Goal: Transaction & Acquisition: Purchase product/service

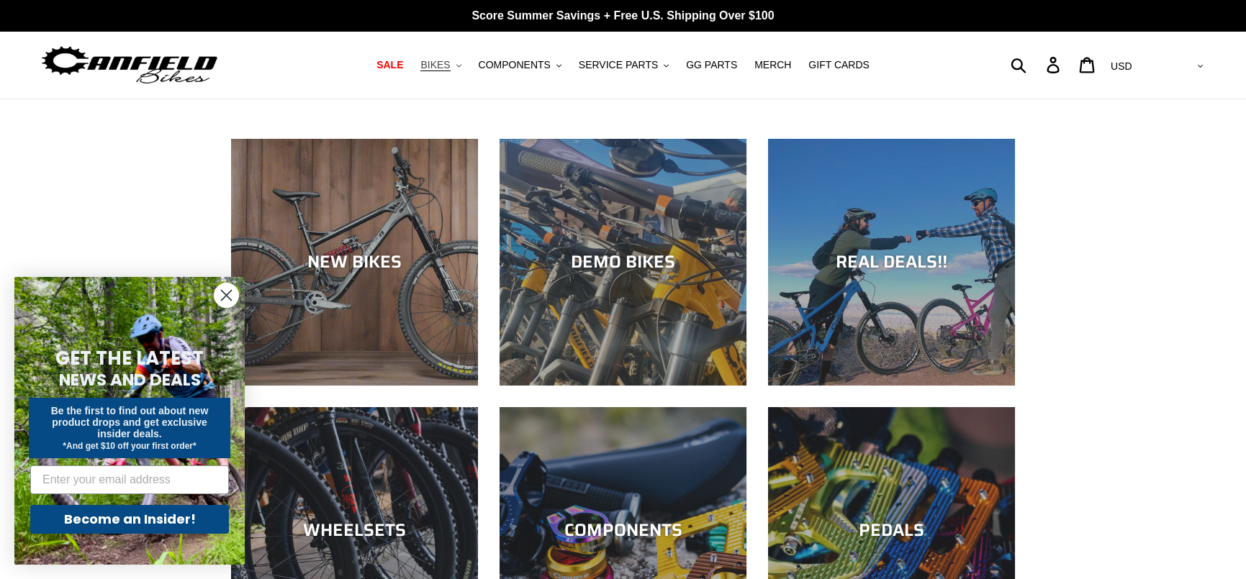
click at [463, 66] on button "BIKES .cls-1{fill:#231f20}" at bounding box center [440, 64] width 55 height 19
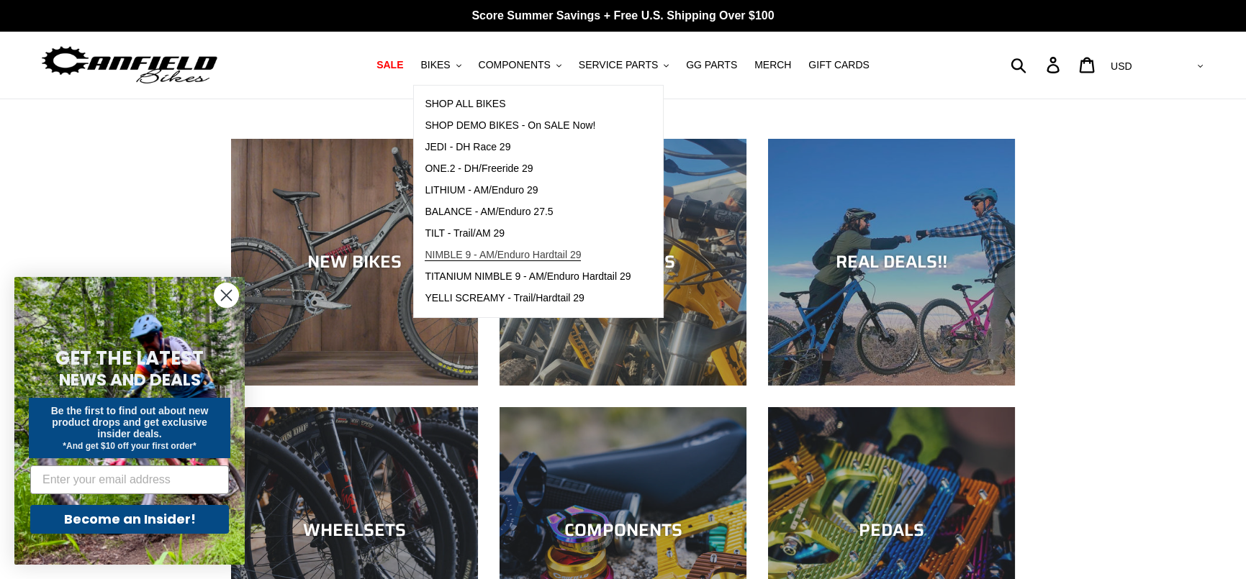
click at [498, 258] on span "NIMBLE 9 - AM/Enduro Hardtail 29" at bounding box center [503, 255] width 156 height 12
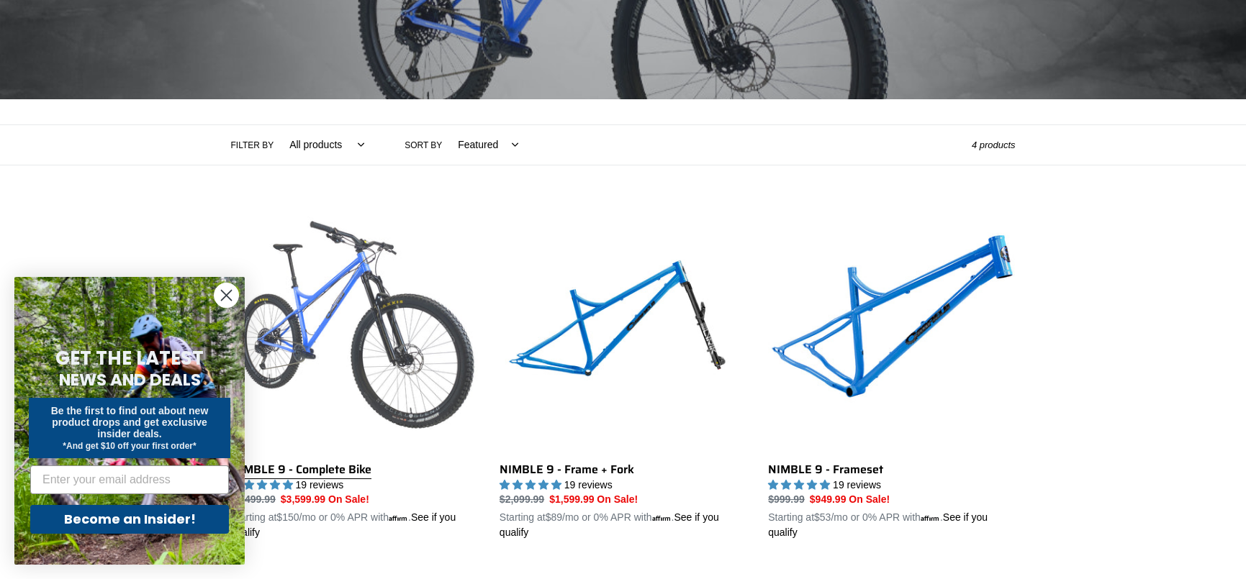
click at [438, 332] on link "NIMBLE 9 - Complete Bike" at bounding box center [354, 373] width 247 height 336
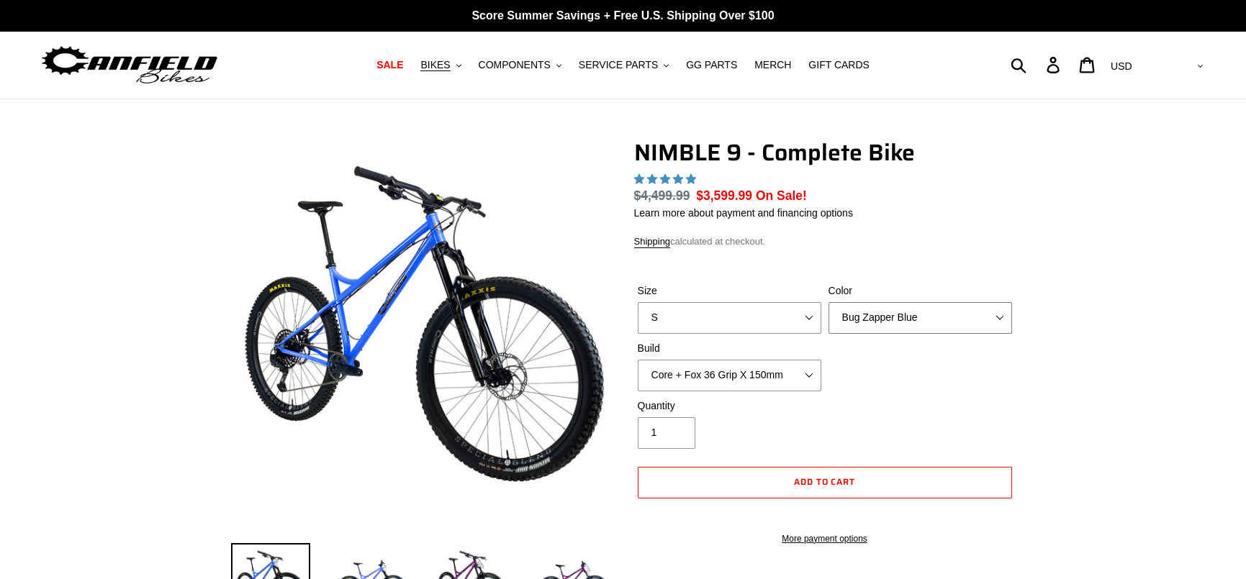
click at [866, 304] on select "Bug Zapper Blue Purple Haze - Sold Out Galaxy Black" at bounding box center [919, 318] width 183 height 32
select select "highest-rating"
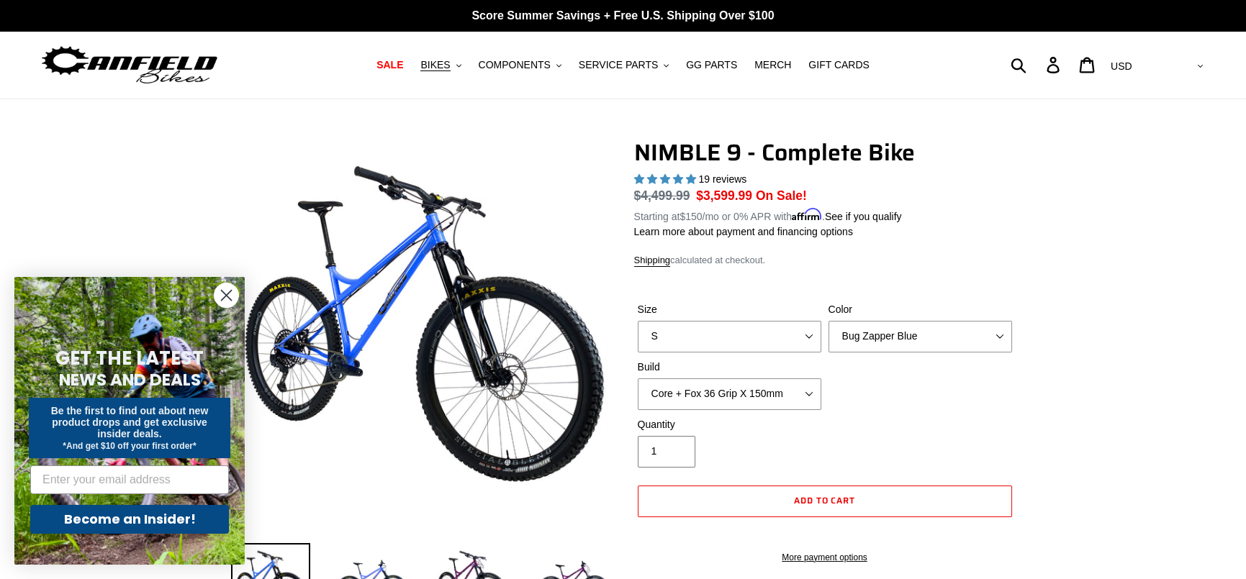
click at [977, 443] on div "Quantity 1" at bounding box center [824, 446] width 381 height 58
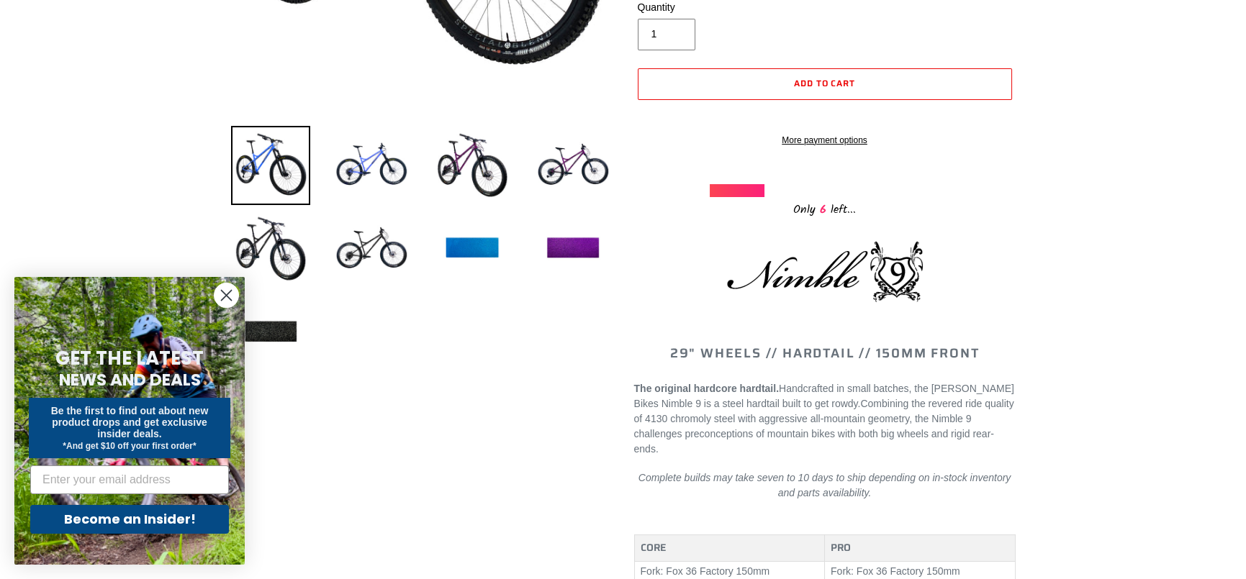
scroll to position [432, 0]
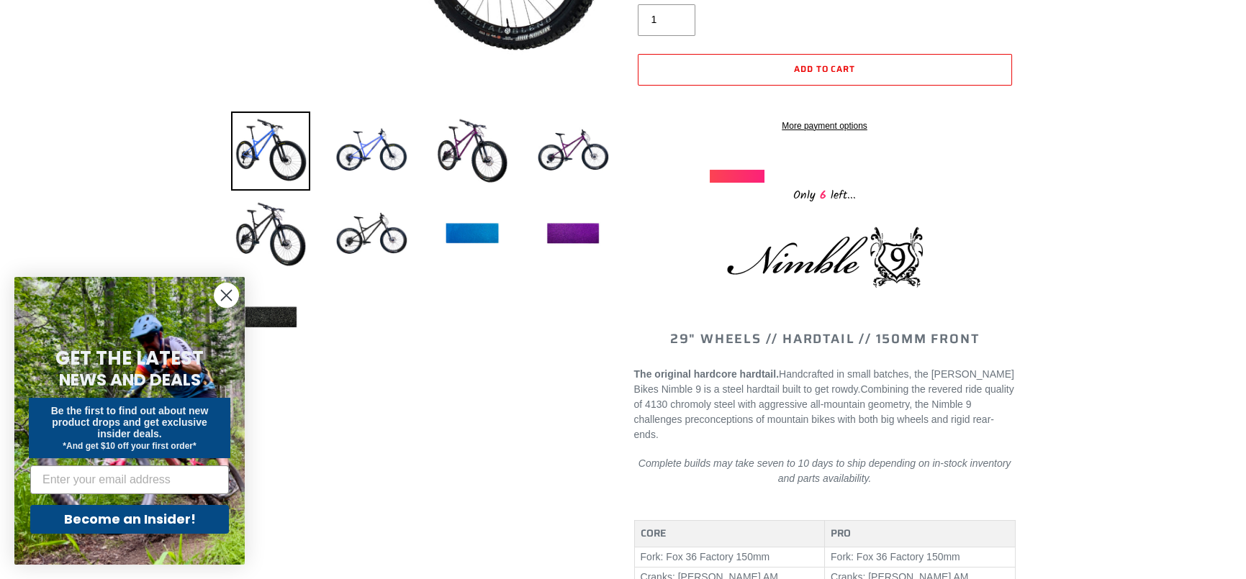
click at [225, 300] on circle "Close dialog" at bounding box center [226, 296] width 24 height 24
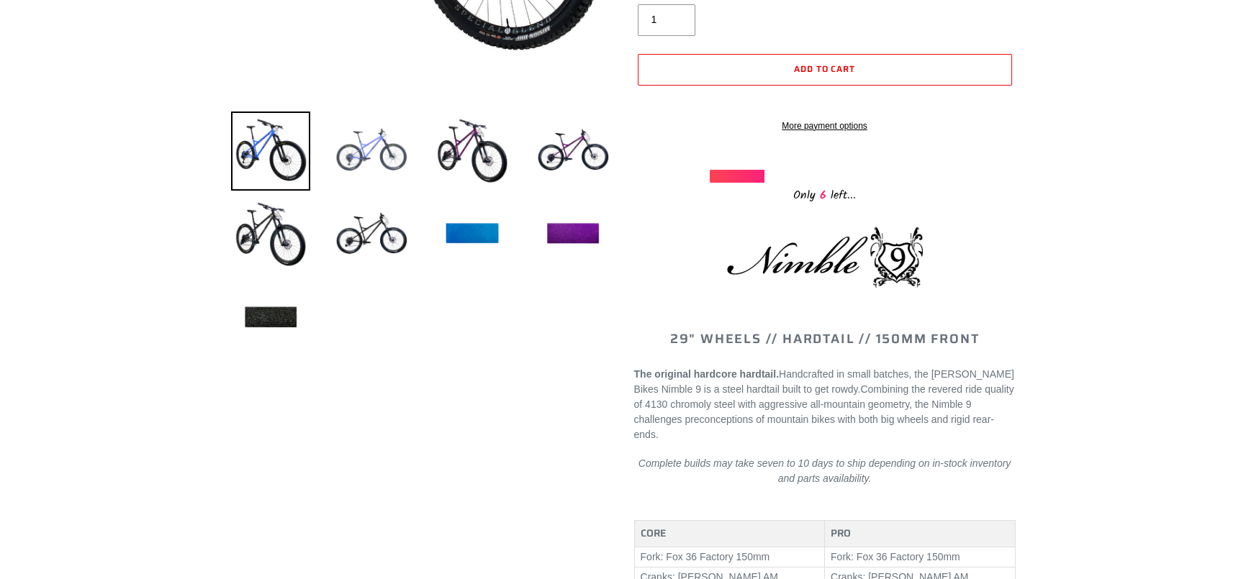
click at [386, 171] on img at bounding box center [371, 151] width 79 height 79
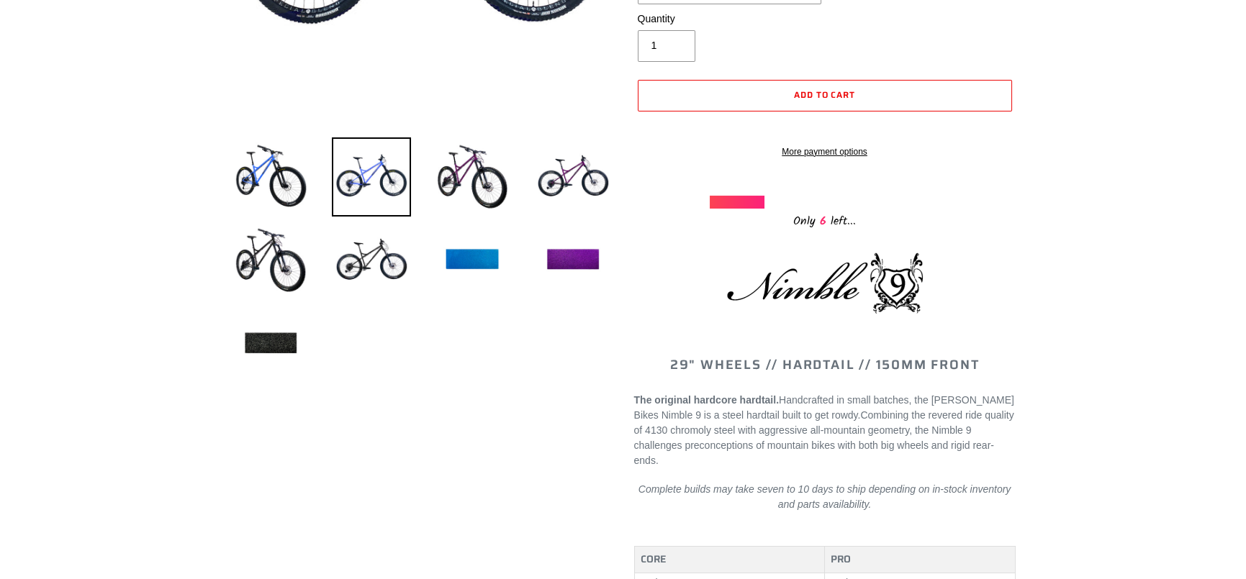
scroll to position [216, 0]
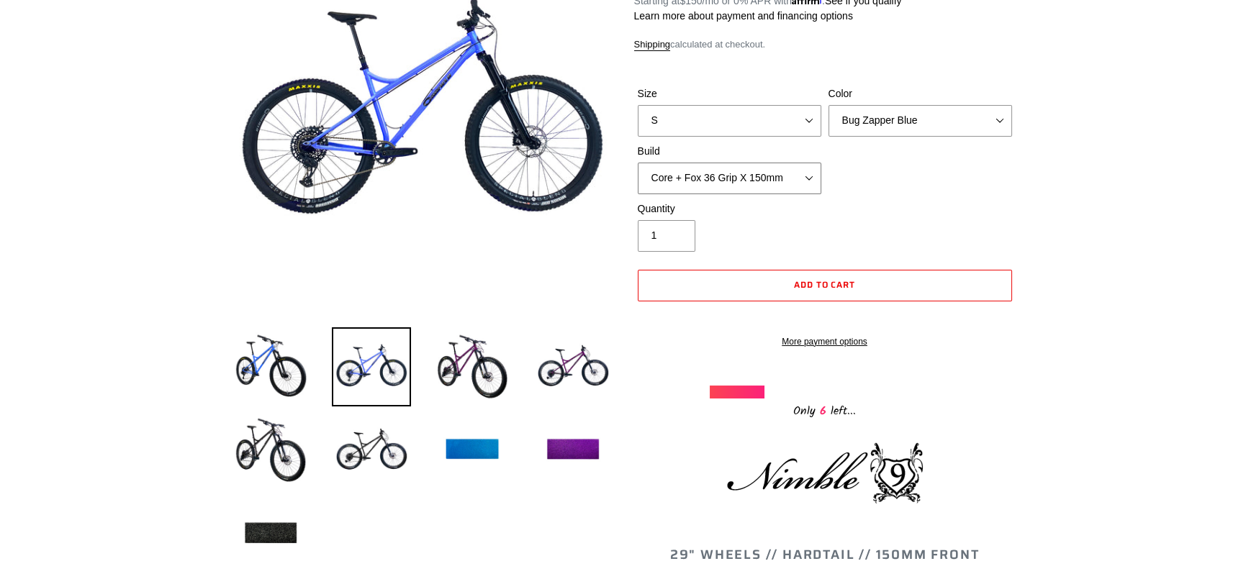
click at [798, 172] on select "Core + Fox 36 Grip X 150mm Pro + Fox 36 Grip X 150mm Core + RockShox Lyrik Ulti…" at bounding box center [729, 179] width 183 height 32
click at [914, 163] on div "Size S M L XL Color Bug Zapper Blue Purple Haze - Sold Out Galaxy Black Build C…" at bounding box center [824, 143] width 381 height 115
click at [774, 167] on select "Core + Fox 36 Grip X 150mm Pro + Fox 36 Grip X 150mm Core + RockShox Lyrik Ulti…" at bounding box center [729, 179] width 183 height 32
click at [638, 163] on select "Core + Fox 36 Grip X 150mm Pro + Fox 36 Grip X 150mm Core + RockShox Lyrik Ulti…" at bounding box center [729, 179] width 183 height 32
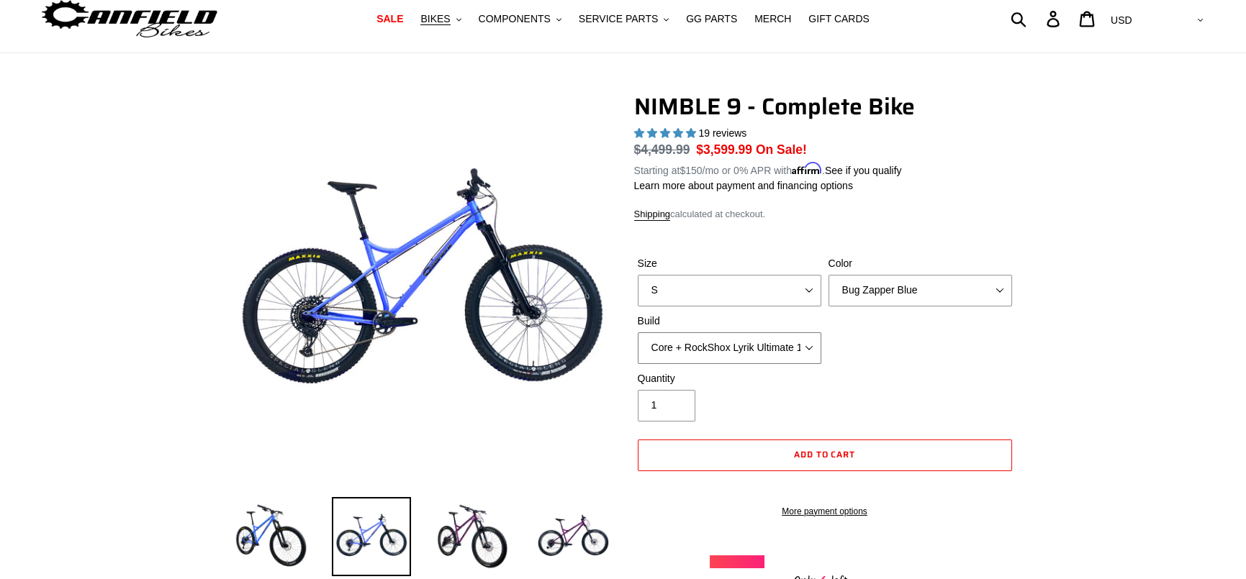
scroll to position [72, 0]
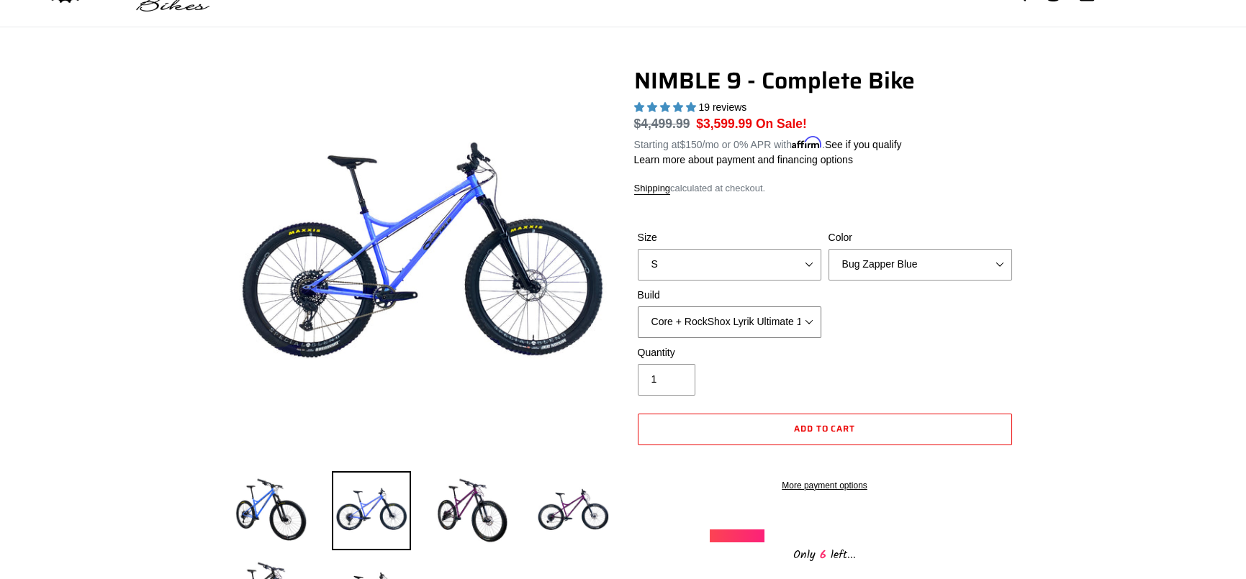
click at [812, 321] on select "Core + Fox 36 Grip X 150mm Pro + Fox 36 Grip X 150mm Core + RockShox Lyrik Ulti…" at bounding box center [729, 323] width 183 height 32
click at [638, 307] on select "Core + Fox 36 Grip X 150mm Pro + Fox 36 Grip X 150mm Core + RockShox Lyrik Ulti…" at bounding box center [729, 323] width 183 height 32
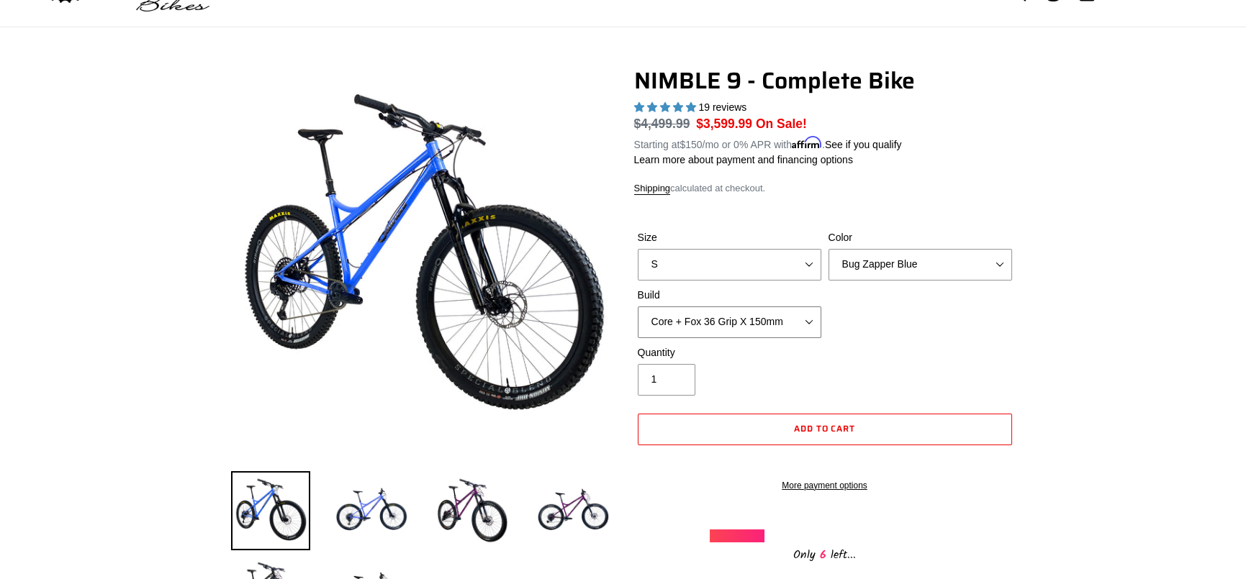
click at [783, 330] on select "Core + Fox 36 Grip X 150mm Pro + Fox 36 Grip X 150mm Core + RockShox Lyrik Ulti…" at bounding box center [729, 323] width 183 height 32
select select "Core + RockShox Lyrik Ultimate 150mm"
click at [638, 307] on select "Core + Fox 36 Grip X 150mm Pro + Fox 36 Grip X 150mm Core + RockShox Lyrik Ulti…" at bounding box center [729, 323] width 183 height 32
click at [699, 274] on select "S M L XL" at bounding box center [729, 265] width 183 height 32
select select "M"
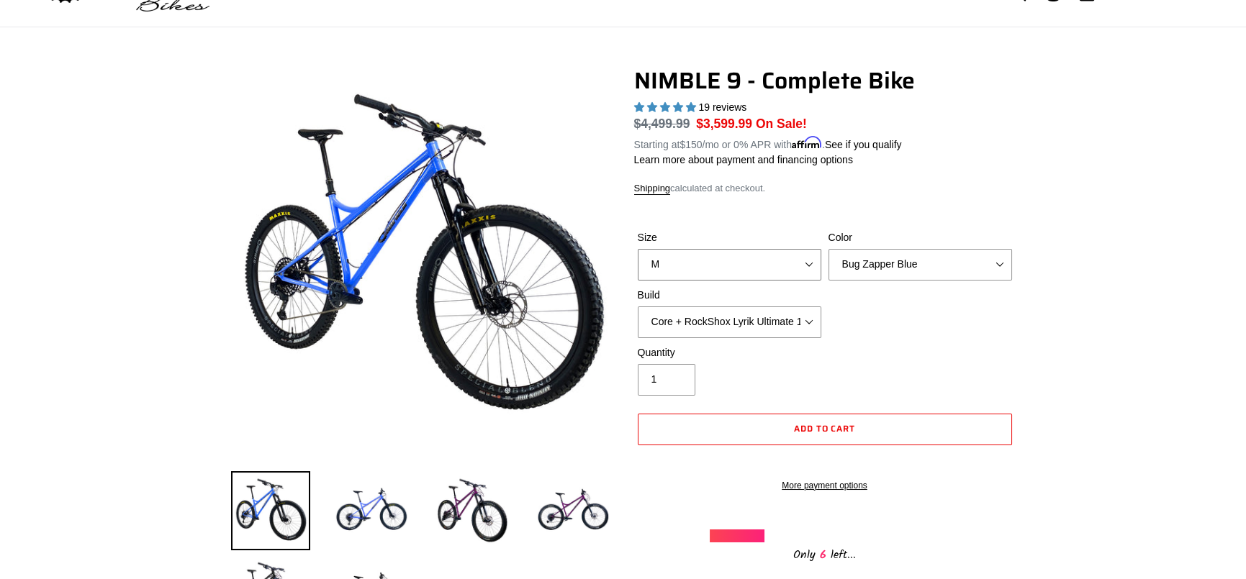
click at [638, 249] on select "S M L XL" at bounding box center [729, 265] width 183 height 32
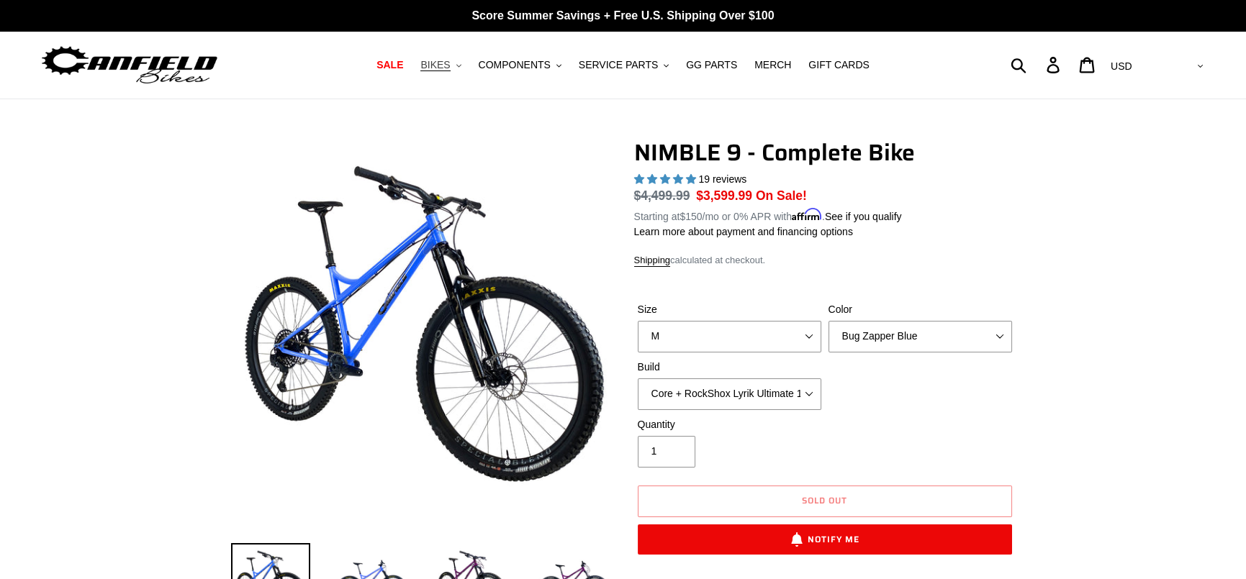
click at [448, 74] on button "BIKES .cls-1{fill:#231f20}" at bounding box center [440, 64] width 55 height 19
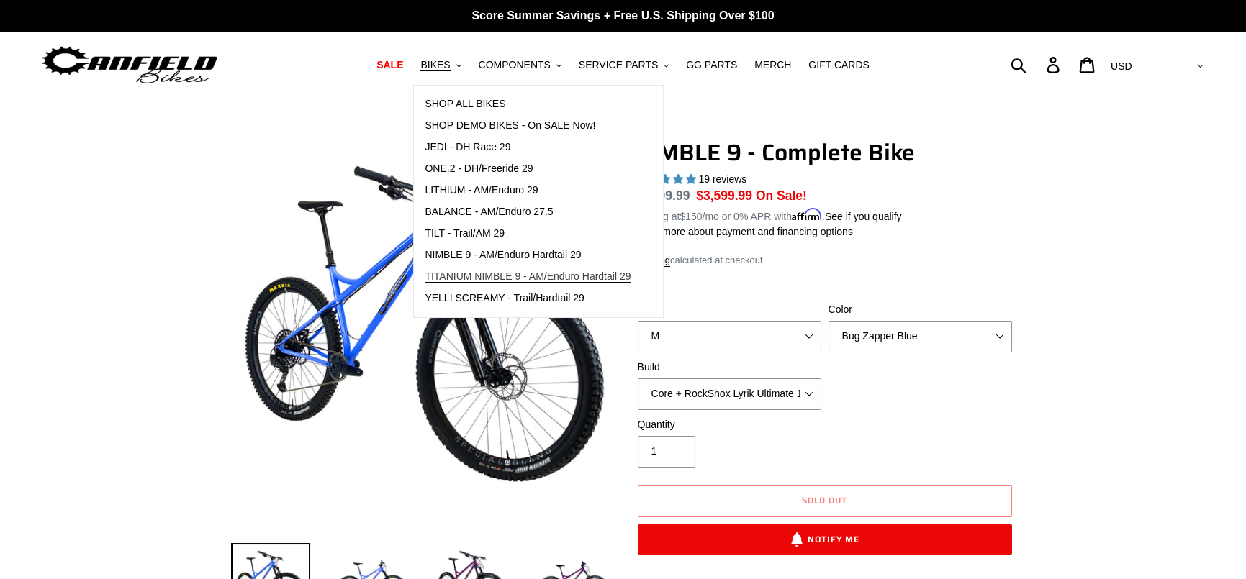
click at [525, 272] on span "TITANIUM NIMBLE 9 - AM/Enduro Hardtail 29" at bounding box center [528, 277] width 206 height 12
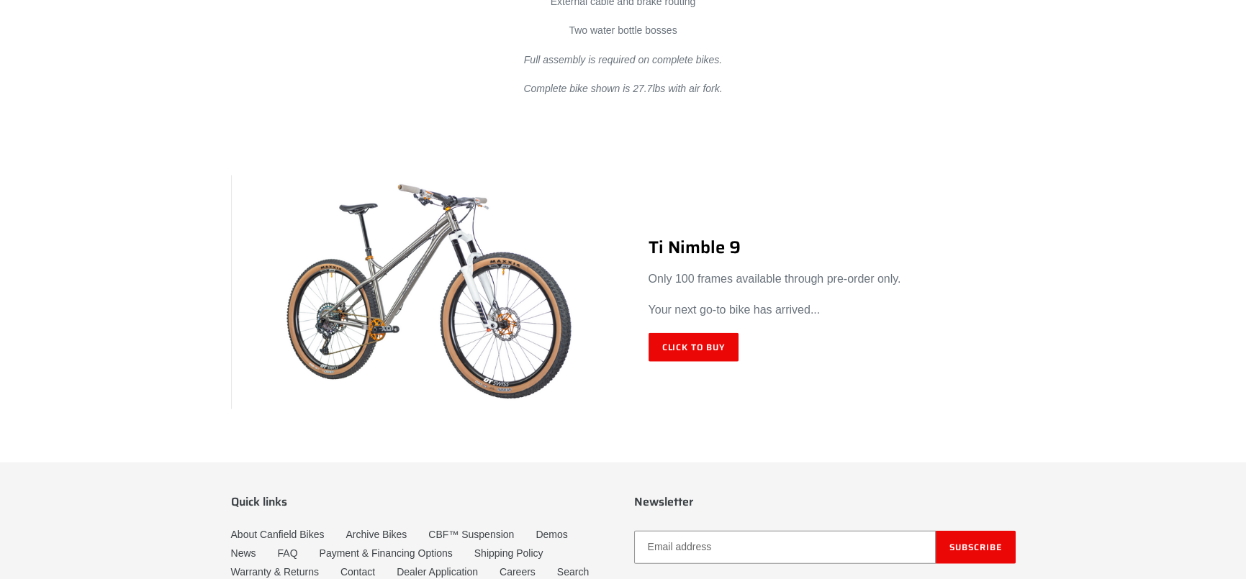
scroll to position [8577, 0]
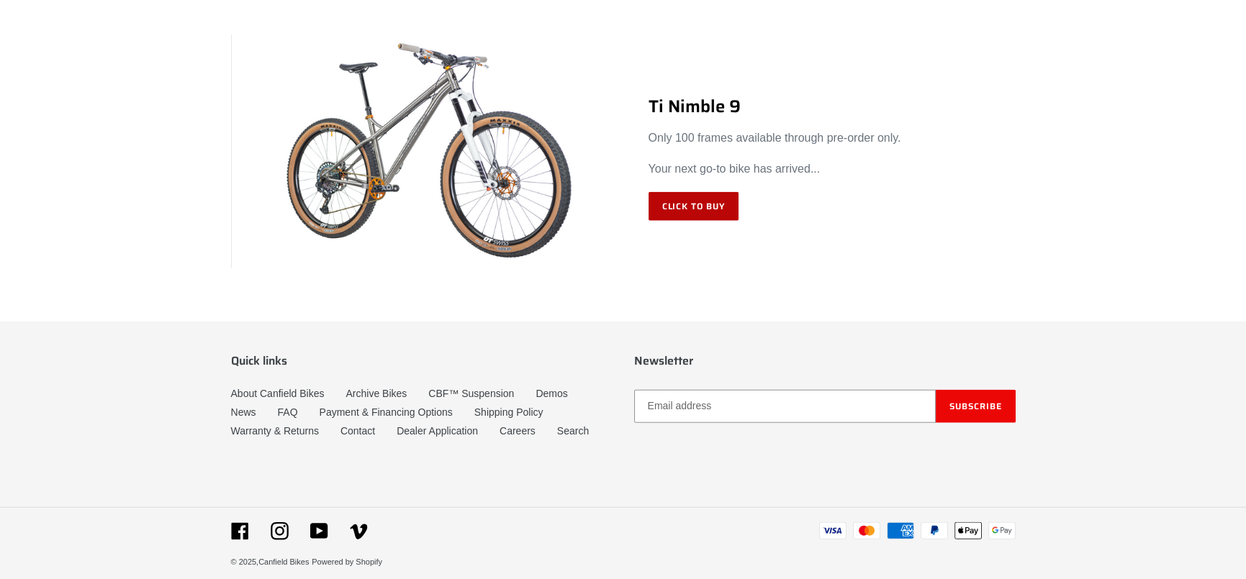
click at [735, 193] on link "Click to Buy" at bounding box center [693, 206] width 91 height 29
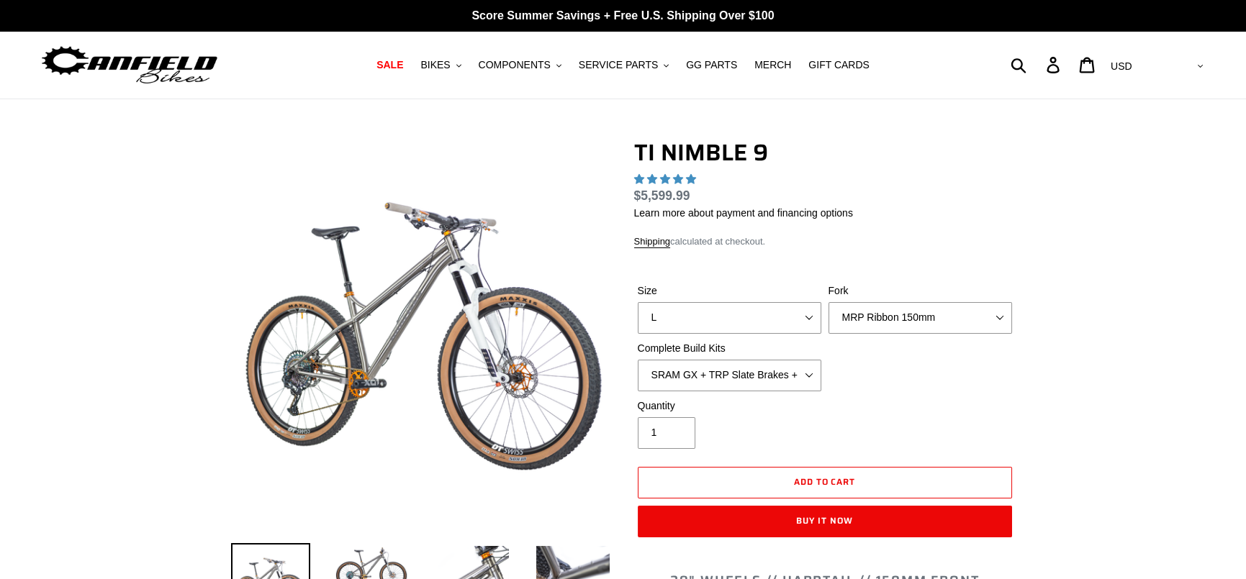
select select "highest-rating"
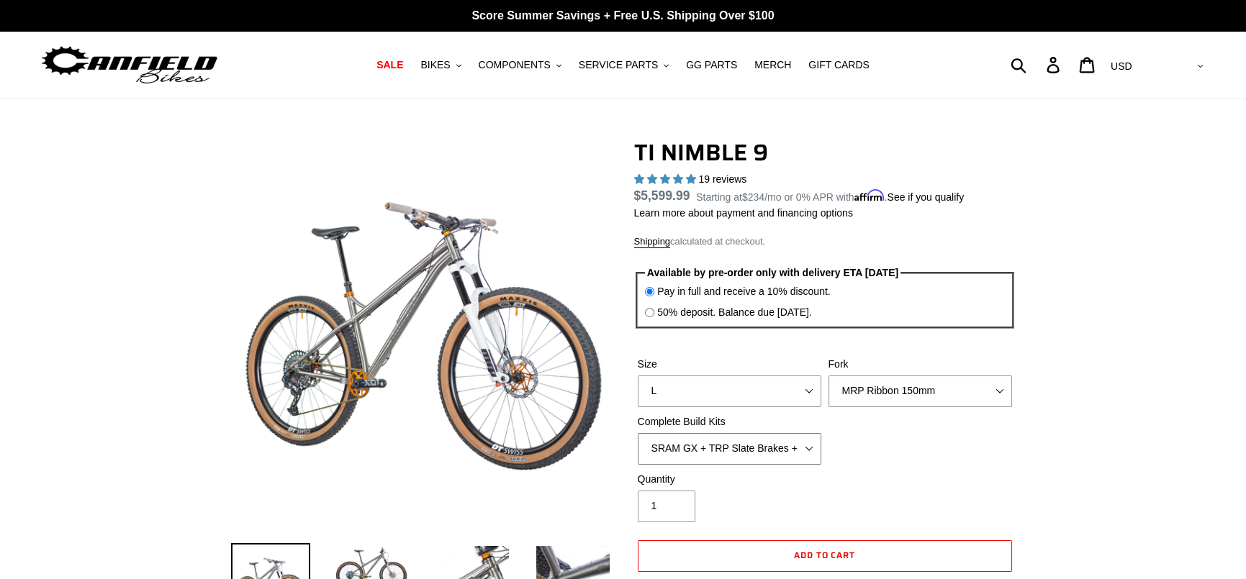
click at [719, 463] on select "SRAM GX + TRP Slate Brakes + Rotors + e13 LG-1 Wheels SHIMANO XT + SHIMANO brak…" at bounding box center [729, 449] width 183 height 32
select select "Complete Build Kit - None (Contact us for Custom Builds)"
click at [638, 433] on select "SRAM GX + TRP Slate Brakes + Rotors + e13 LG-1 Wheels SHIMANO XT + SHIMANO brak…" at bounding box center [729, 449] width 183 height 32
click at [786, 458] on select "SRAM GX + TRP Slate Brakes + Rotors + e13 LG-1 Wheels SHIMANO XT + SHIMANO brak…" at bounding box center [729, 449] width 183 height 32
click at [1000, 439] on div "Size S M L XL / XXL (Specify at checkout) Fork MRP Ribbon 150mm RockShox Lyrik …" at bounding box center [824, 414] width 381 height 115
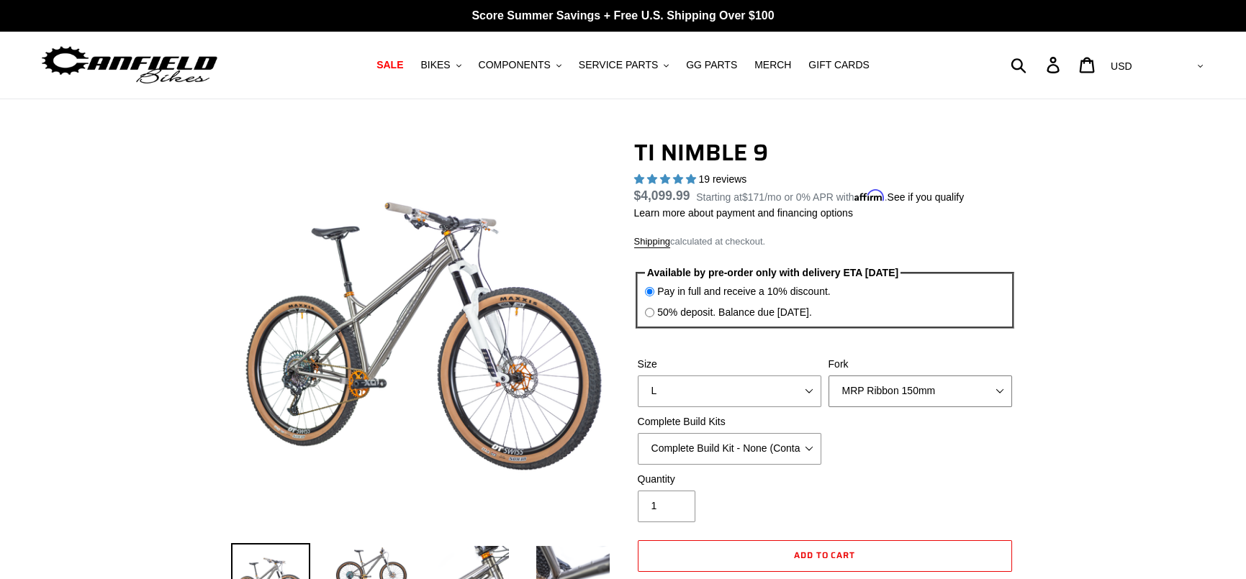
click at [978, 386] on select "MRP Ribbon 150mm RockShox Lyrik 150mm Fox Factory 36 150mm Cane Creek Helm 150m…" at bounding box center [919, 392] width 183 height 32
click at [828, 376] on select "MRP Ribbon 150mm RockShox Lyrik 150mm Fox Factory 36 150mm Cane Creek Helm 150m…" at bounding box center [919, 392] width 183 height 32
click at [863, 395] on select "MRP Ribbon 150mm RockShox Lyrik 150mm Fox Factory 36 150mm Cane Creek Helm 150m…" at bounding box center [919, 392] width 183 height 32
click at [828, 376] on select "MRP Ribbon 150mm RockShox Lyrik 150mm Fox Factory 36 150mm Cane Creek Helm 150m…" at bounding box center [919, 392] width 183 height 32
click at [881, 392] on select "MRP Ribbon 150mm RockShox Lyrik 150mm Fox Factory 36 150mm Cane Creek Helm 150m…" at bounding box center [919, 392] width 183 height 32
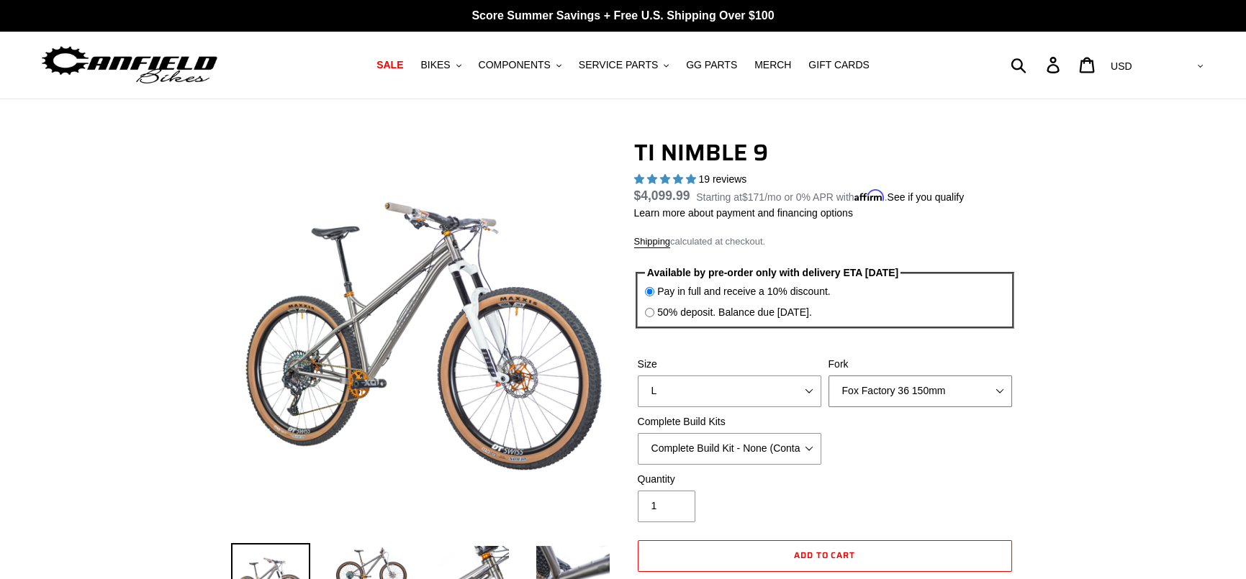
click at [828, 376] on select "MRP Ribbon 150mm RockShox Lyrik 150mm Fox Factory 36 150mm Cane Creek Helm 150m…" at bounding box center [919, 392] width 183 height 32
click at [890, 399] on select "MRP Ribbon 150mm RockShox Lyrik 150mm Fox Factory 36 150mm Cane Creek Helm 150m…" at bounding box center [919, 392] width 183 height 32
click at [828, 376] on select "MRP Ribbon 150mm RockShox Lyrik 150mm Fox Factory 36 150mm Cane Creek Helm 150m…" at bounding box center [919, 392] width 183 height 32
click at [890, 399] on select "MRP Ribbon 150mm RockShox Lyrik 150mm Fox Factory 36 150mm Cane Creek Helm 150m…" at bounding box center [919, 392] width 183 height 32
select select "MRP Ribbon 150mm"
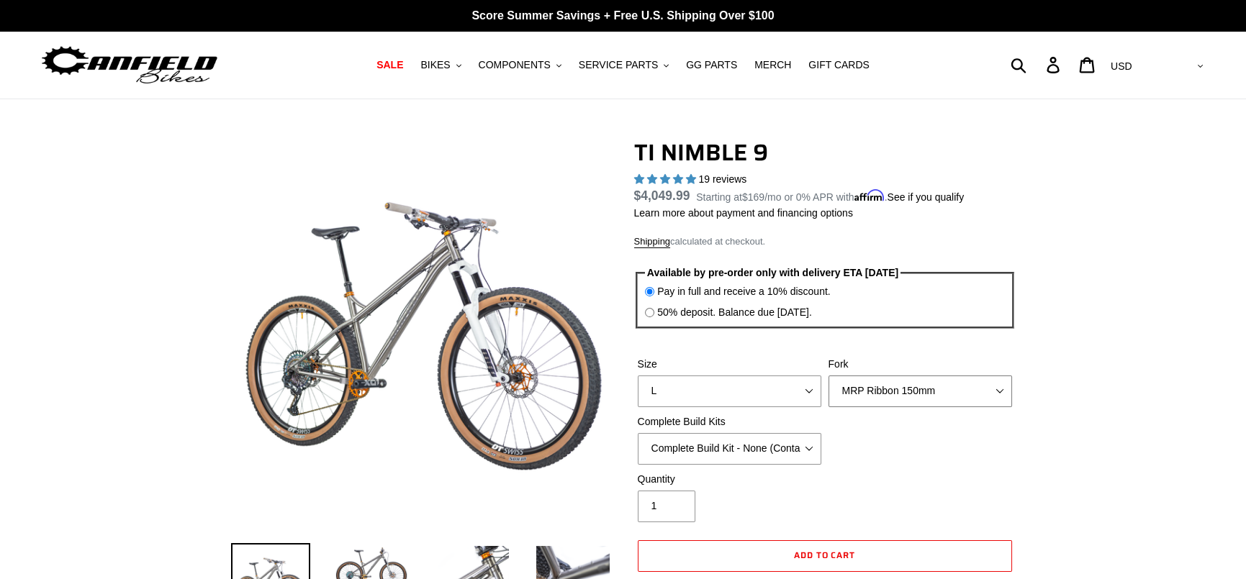
click at [828, 376] on select "MRP Ribbon 150mm RockShox Lyrik 150mm Fox Factory 36 150mm Cane Creek Helm 150m…" at bounding box center [919, 392] width 183 height 32
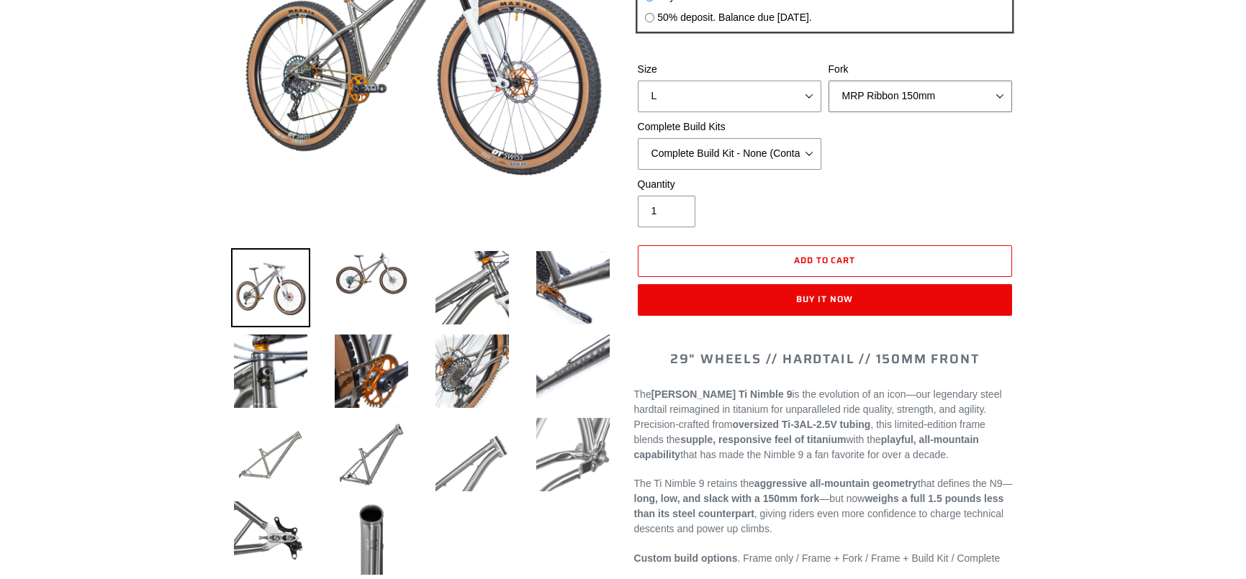
scroll to position [288, 0]
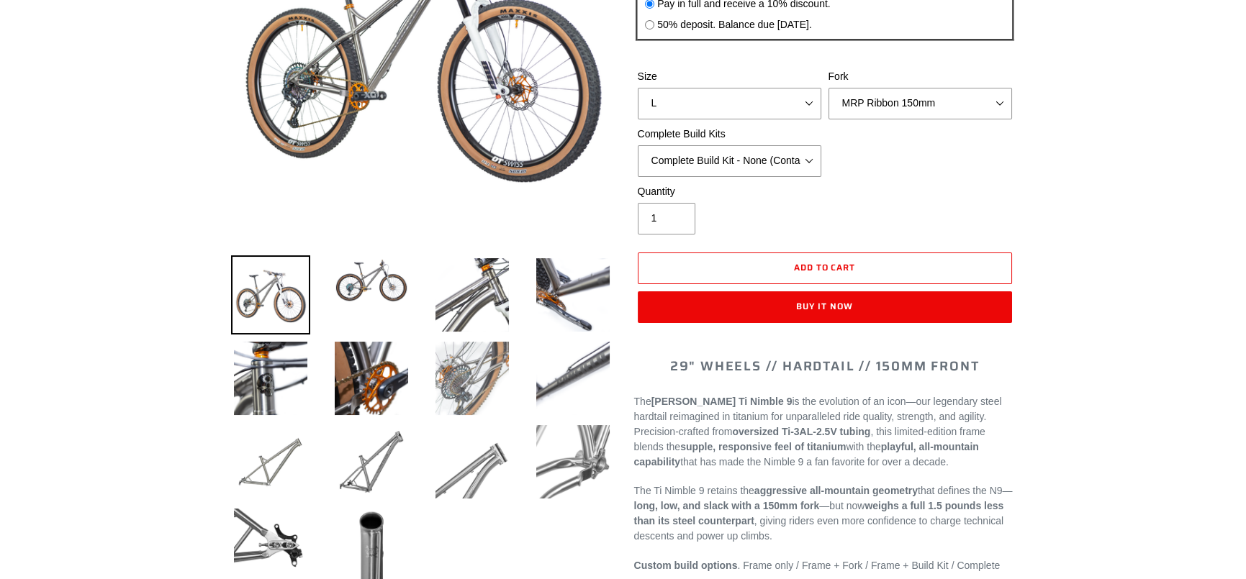
click at [440, 400] on img at bounding box center [471, 378] width 79 height 79
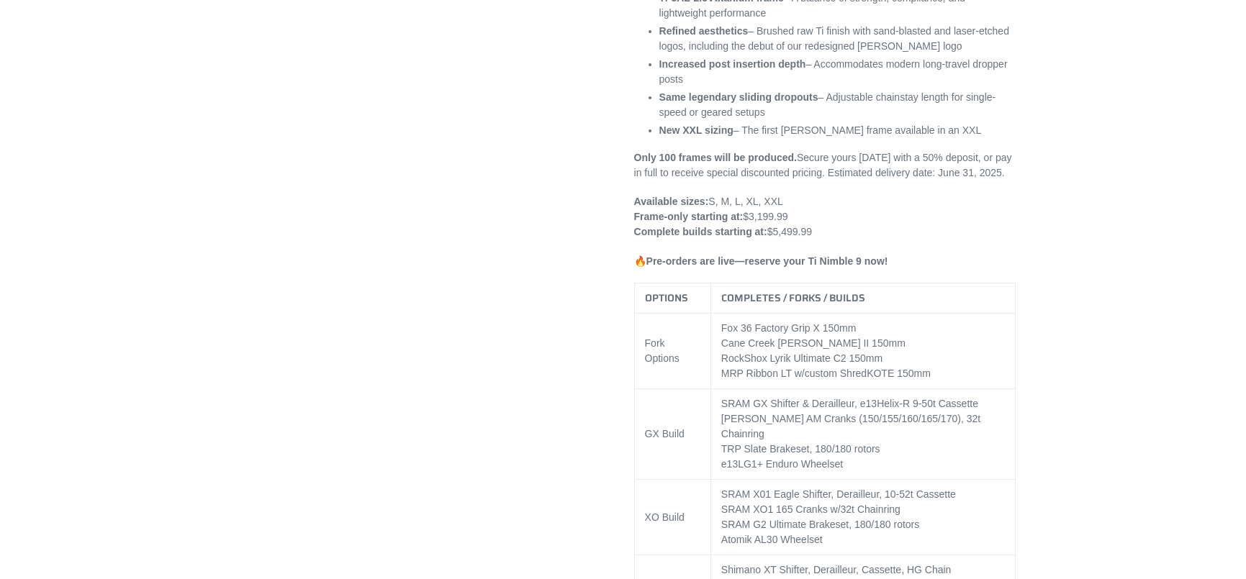
scroll to position [1079, 0]
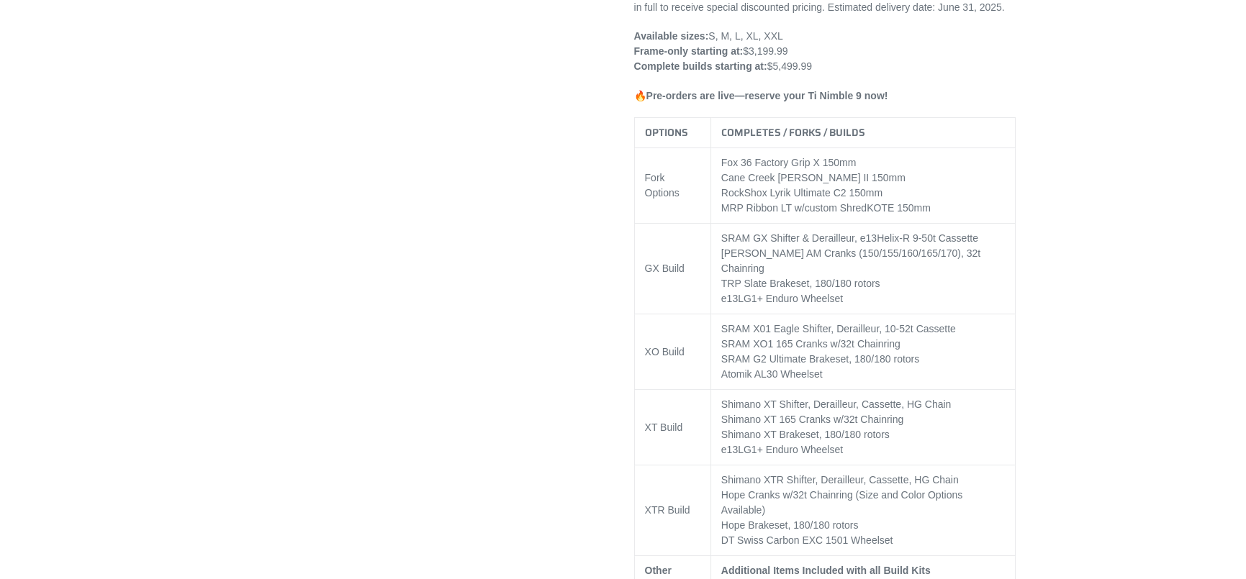
drag, startPoint x: 1065, startPoint y: 419, endPoint x: 616, endPoint y: 380, distance: 450.7
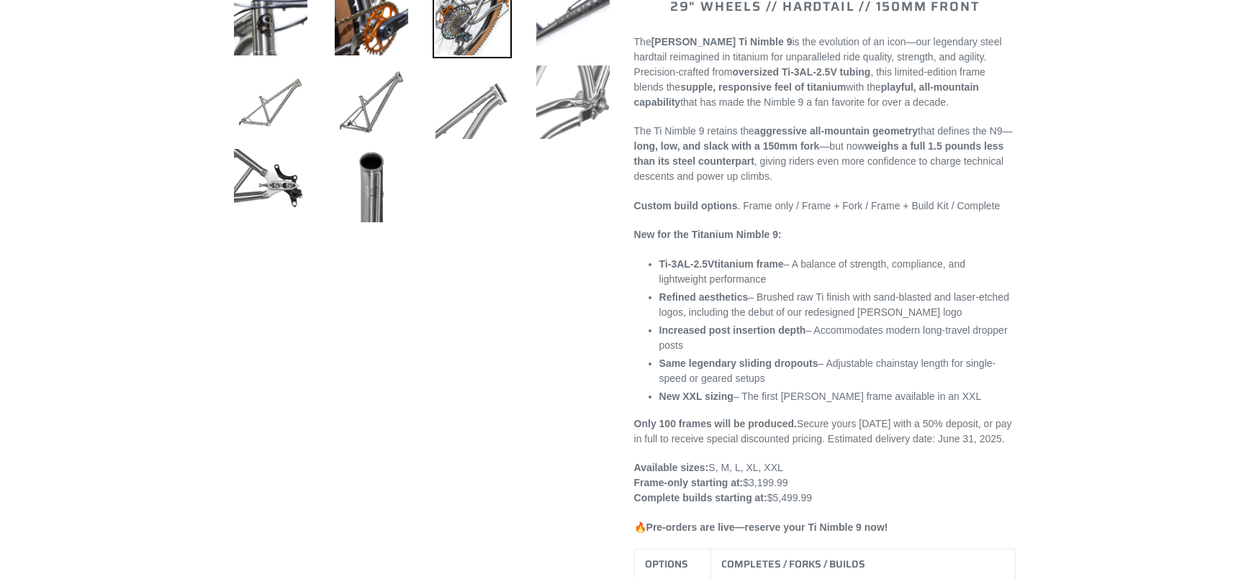
drag, startPoint x: 1064, startPoint y: 359, endPoint x: 1189, endPoint y: 375, distance: 125.5
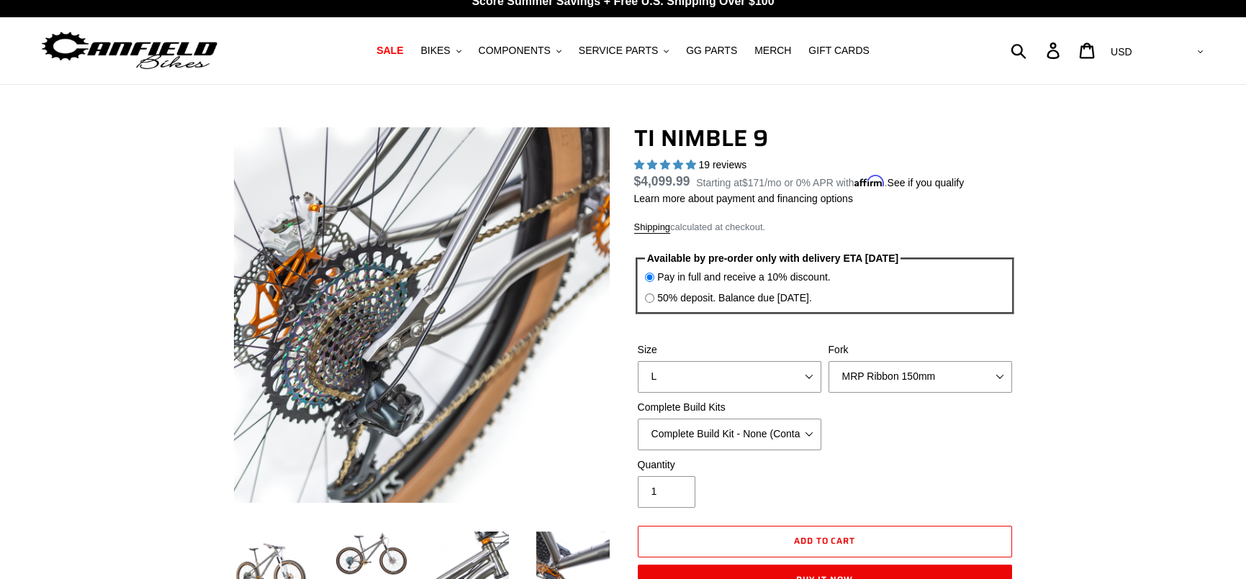
scroll to position [0, 0]
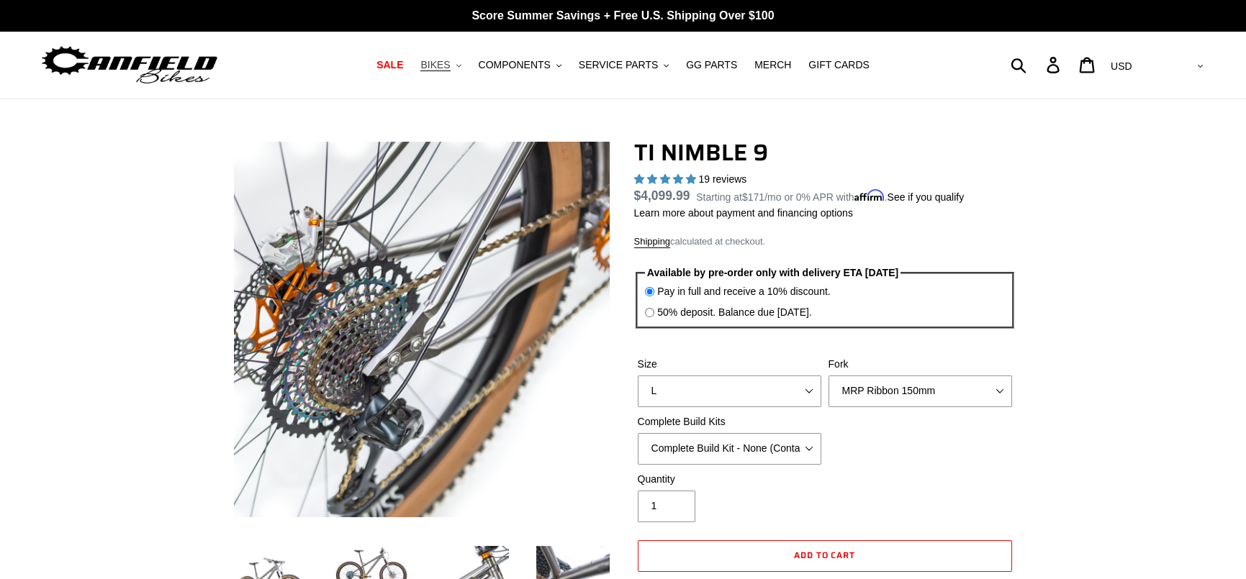
click at [442, 63] on span "BIKES" at bounding box center [435, 65] width 30 height 12
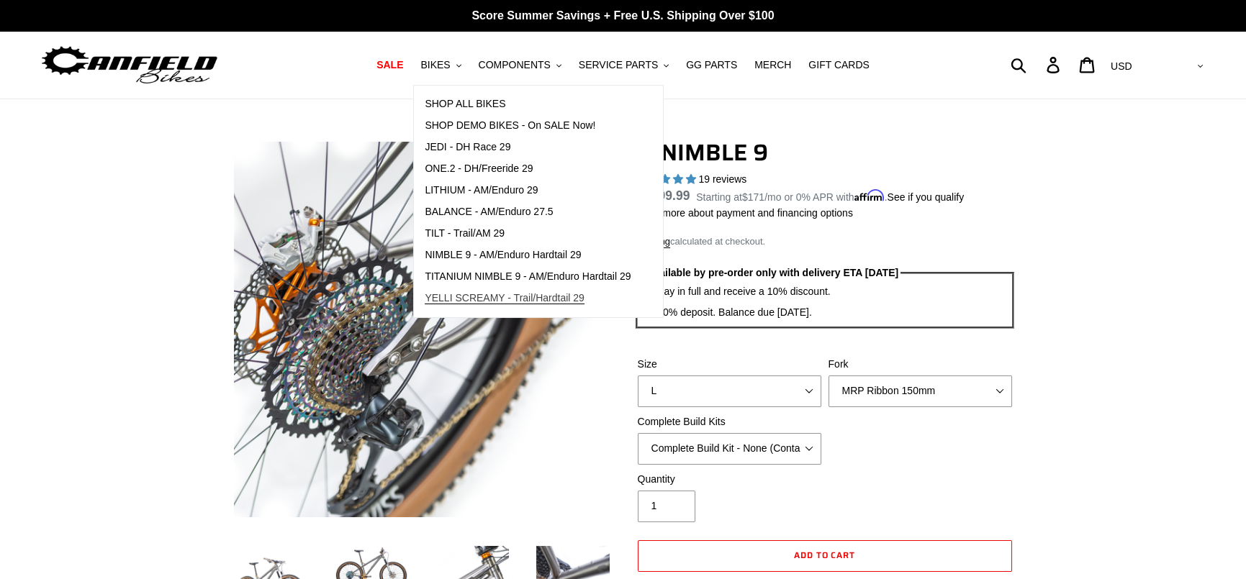
click at [535, 294] on span "YELLI SCREAMY - Trail/Hardtail 29" at bounding box center [505, 298] width 160 height 12
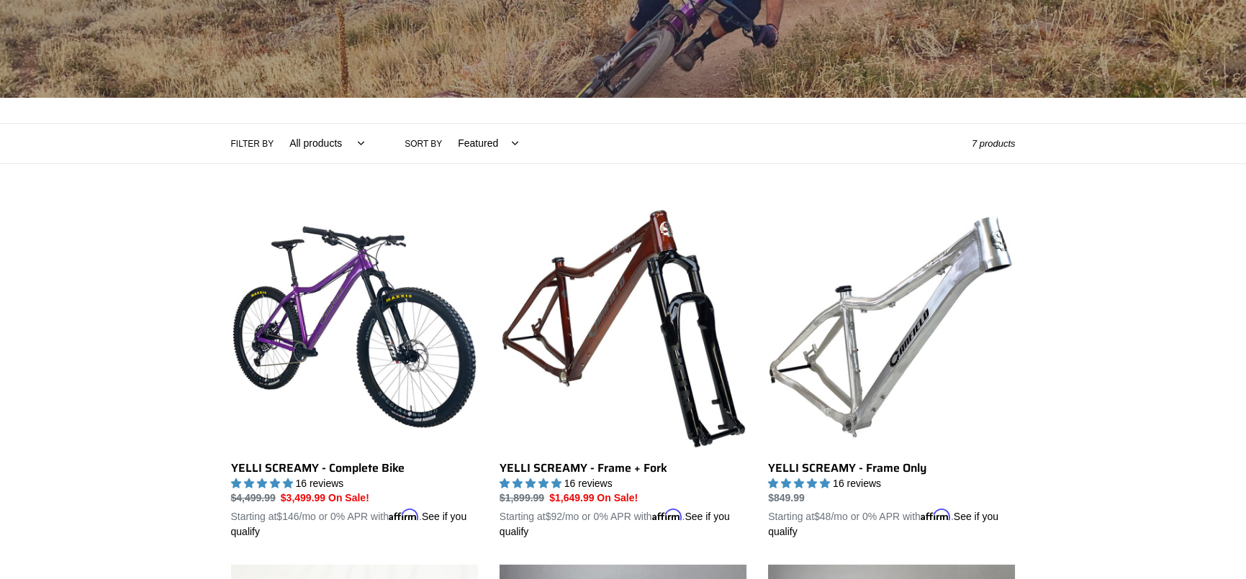
scroll to position [216, 0]
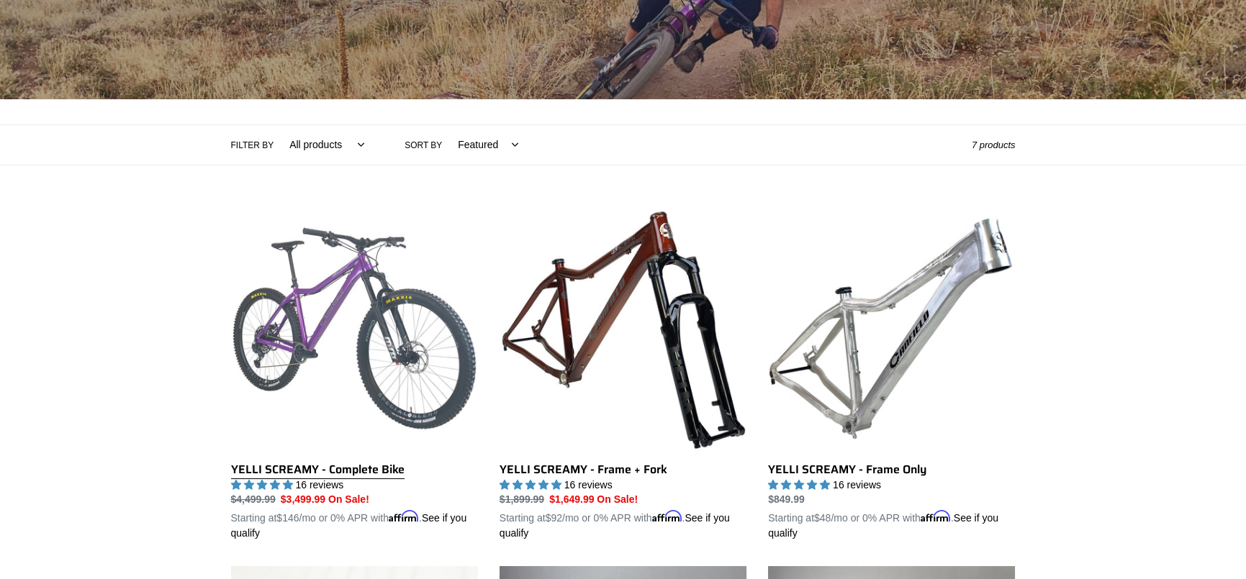
click at [411, 325] on link "YELLI SCREAMY - Complete Bike" at bounding box center [354, 373] width 247 height 337
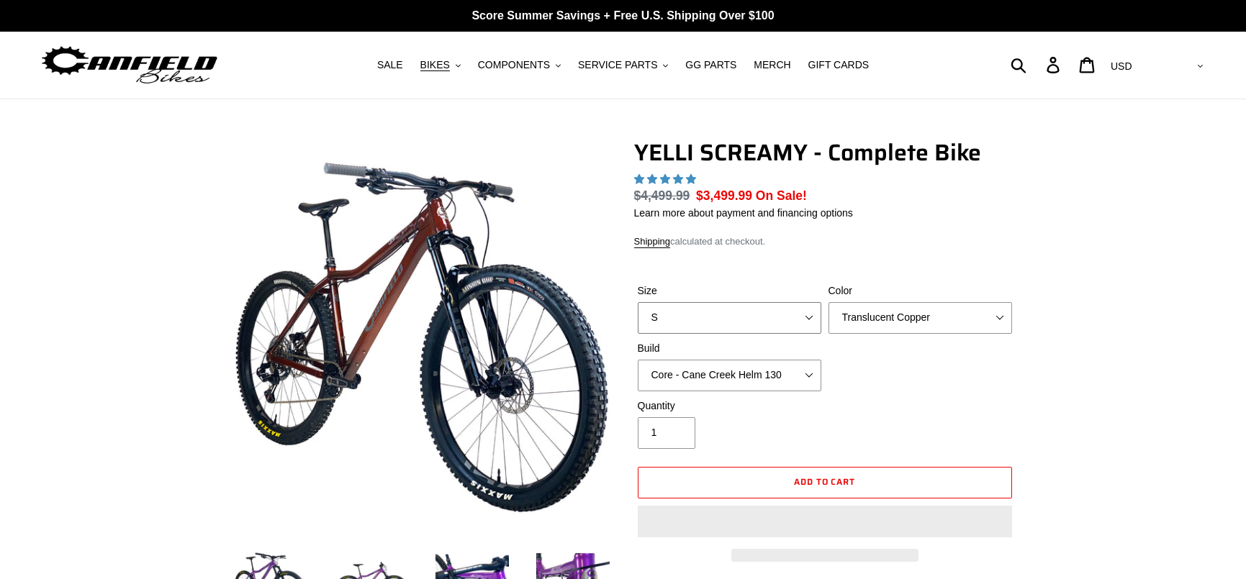
click at [759, 316] on select "S M L XL" at bounding box center [729, 318] width 183 height 32
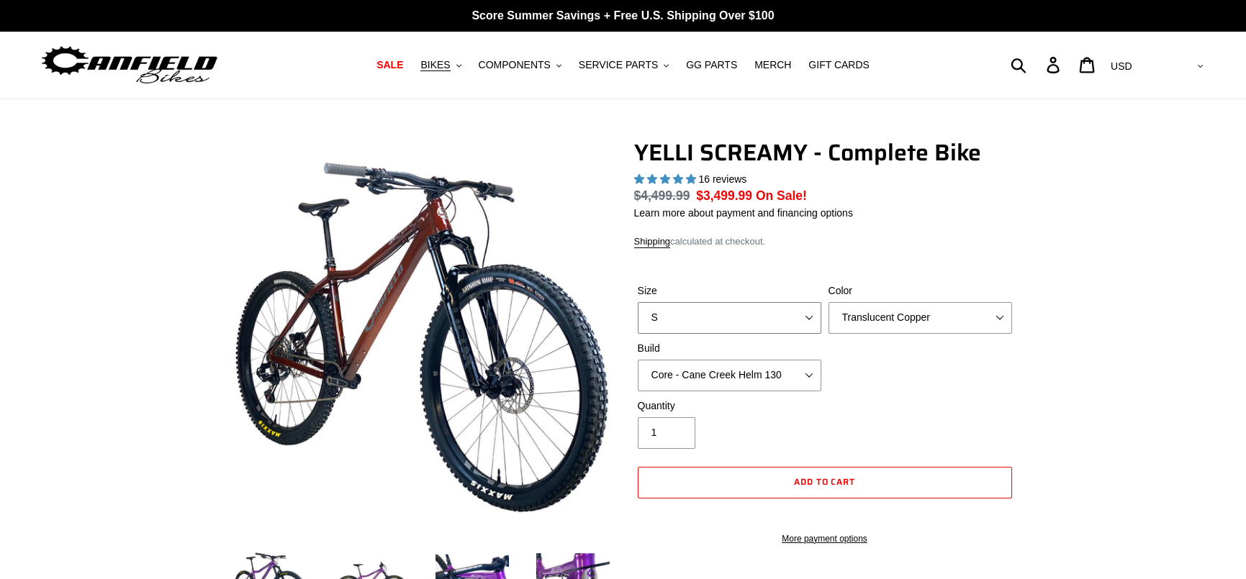
select select "highest-rating"
select select "M"
click at [638, 302] on select "S M L XL" at bounding box center [729, 318] width 183 height 32
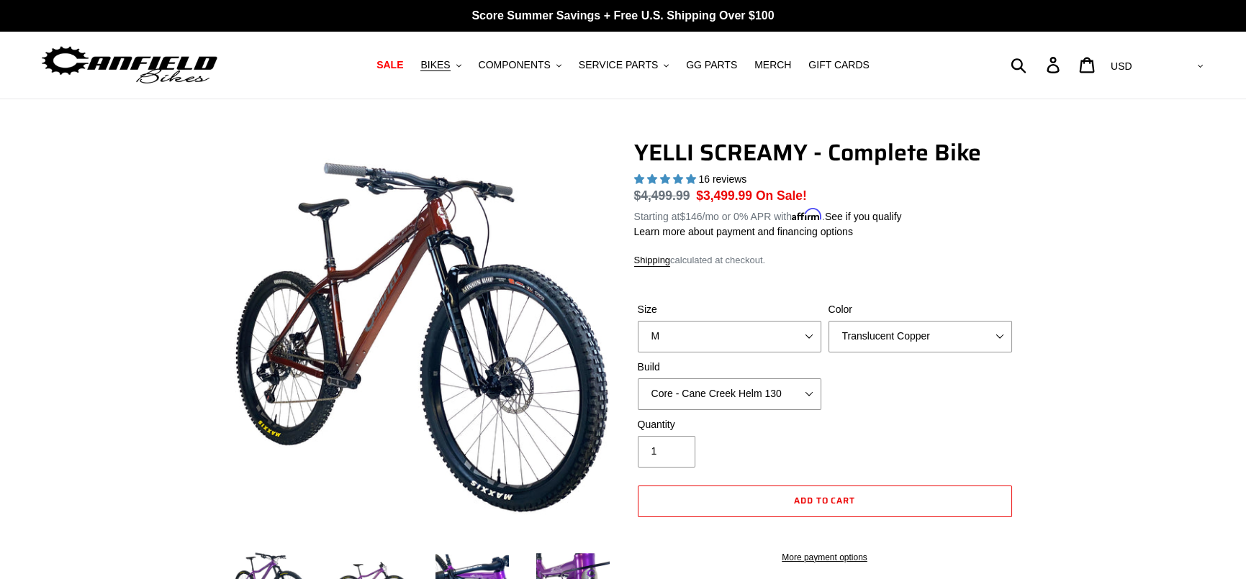
click at [902, 314] on label "Color" at bounding box center [919, 309] width 183 height 15
click at [902, 321] on select "Translucent Copper Purple Haze Raw" at bounding box center [919, 337] width 183 height 32
click at [907, 325] on select "Translucent Copper Purple Haze Raw" at bounding box center [919, 337] width 183 height 32
select select "Raw"
click at [828, 321] on select "Translucent Copper Purple Haze Raw" at bounding box center [919, 337] width 183 height 32
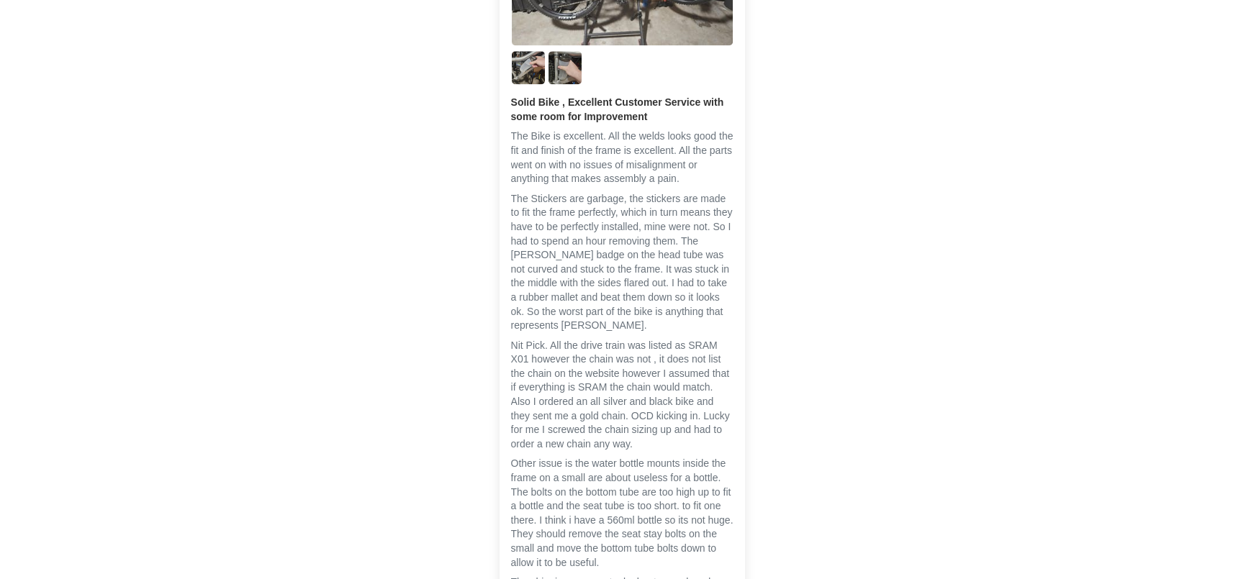
scroll to position [4461, 0]
